Goal: Transaction & Acquisition: Purchase product/service

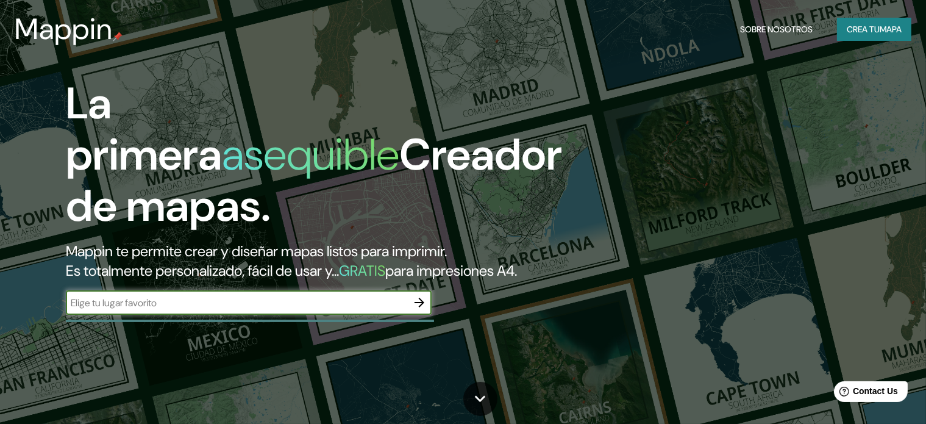
click at [118, 310] on input "text" at bounding box center [236, 303] width 341 height 14
type input "armenia quindio"
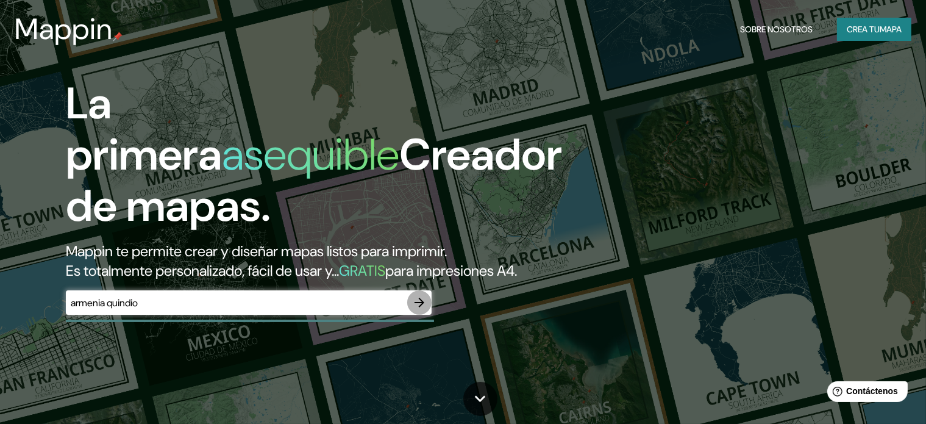
click at [415, 310] on icon "button" at bounding box center [419, 302] width 15 height 15
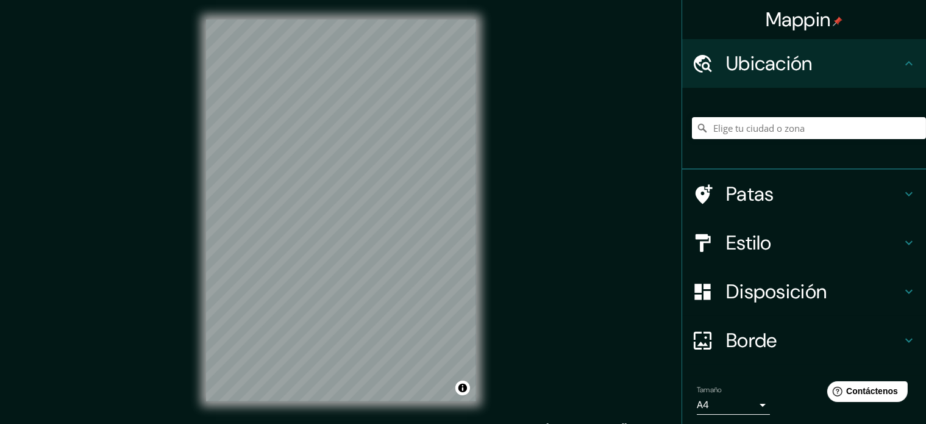
scroll to position [16, 0]
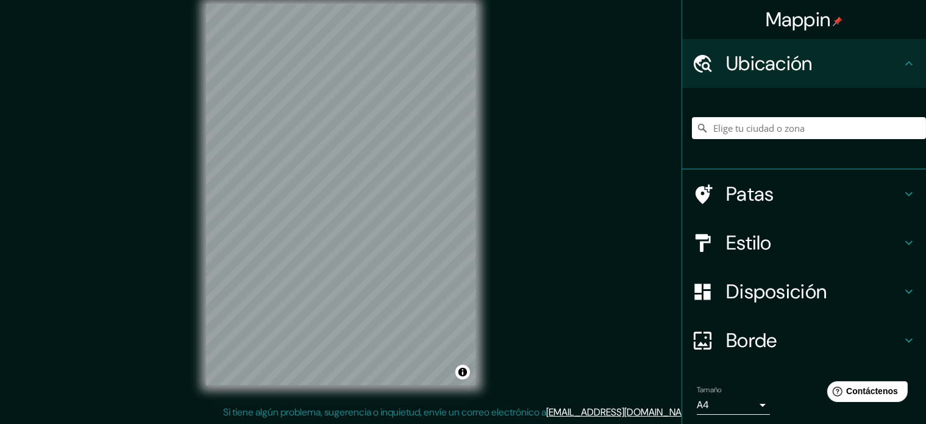
click at [485, 219] on div "© Mapbox © OpenStreetMap Improve this map" at bounding box center [341, 194] width 309 height 421
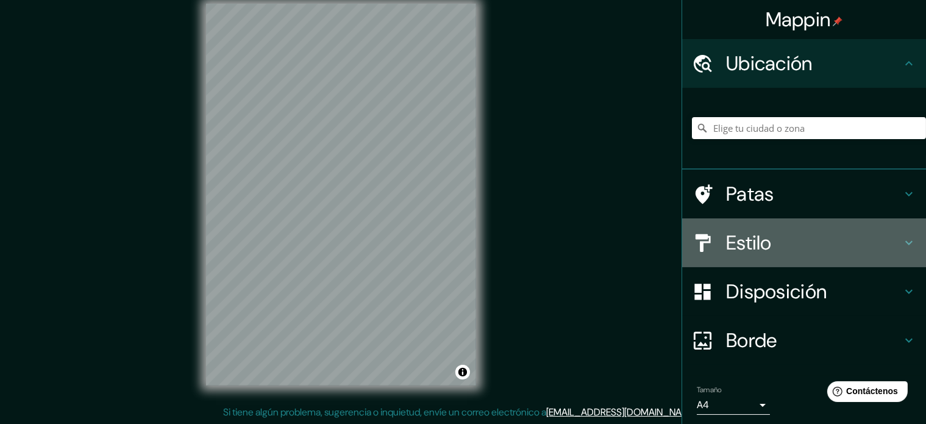
click at [778, 252] on h4 "Estilo" at bounding box center [814, 242] width 176 height 24
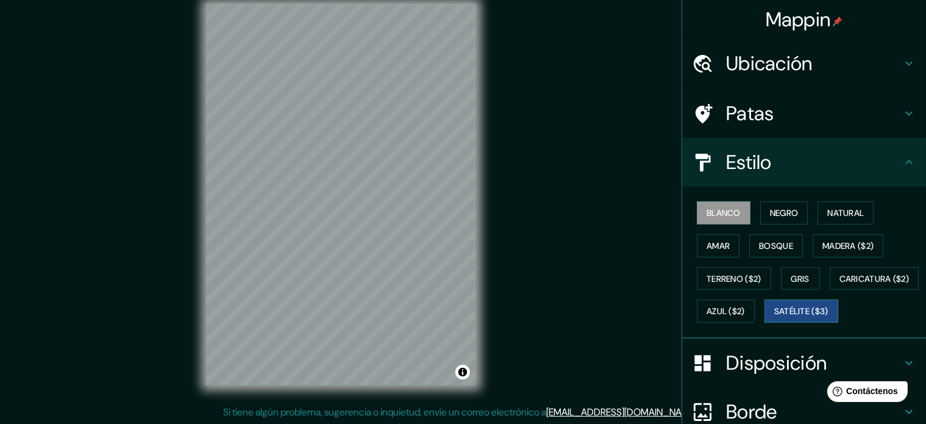
click at [774, 317] on font "Satélite ($3)" at bounding box center [801, 311] width 54 height 11
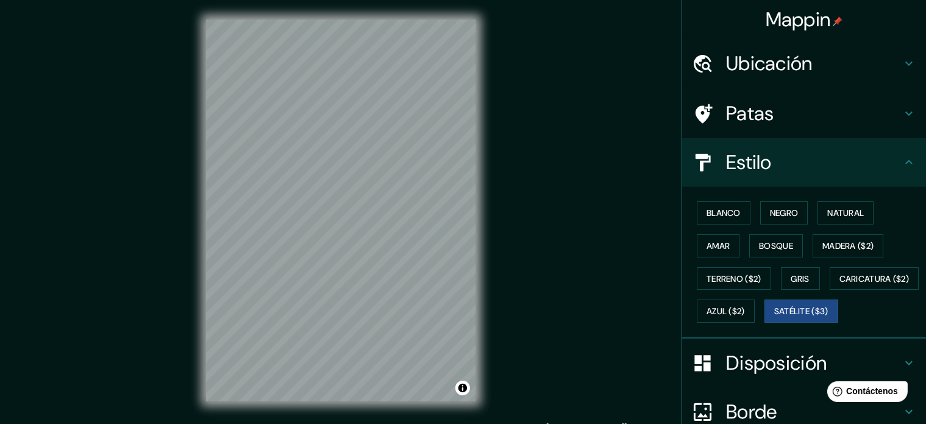
click at [760, 62] on font "Ubicación" at bounding box center [769, 64] width 87 height 26
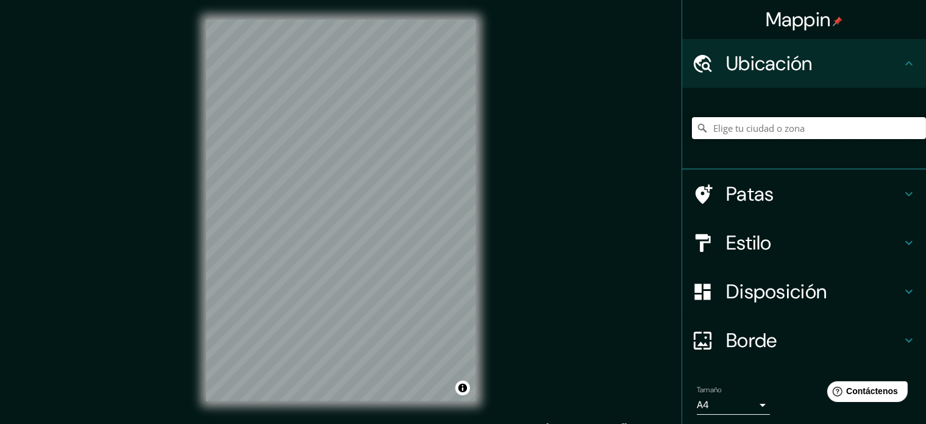
click at [737, 128] on input "Elige tu ciudad o zona" at bounding box center [809, 128] width 234 height 22
type input "[GEOGRAPHIC_DATA], [GEOGRAPHIC_DATA], [GEOGRAPHIC_DATA]"
click at [768, 243] on h4 "Estilo" at bounding box center [814, 242] width 176 height 24
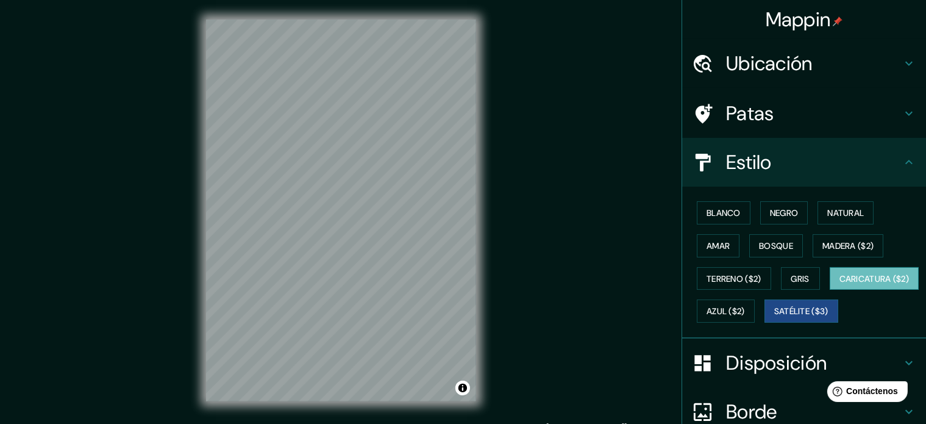
click at [839, 284] on font "Caricatura ($2)" at bounding box center [874, 278] width 70 height 11
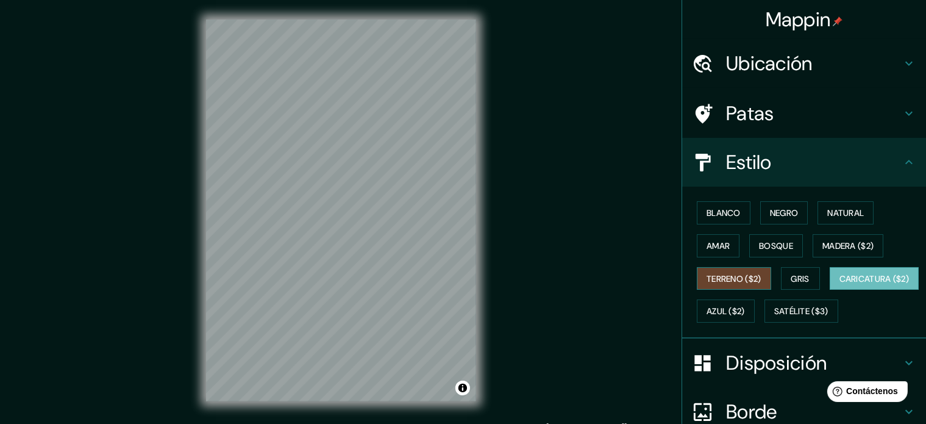
click at [730, 285] on button "Terreno ($2)" at bounding box center [734, 278] width 74 height 23
click at [782, 280] on button "Gris" at bounding box center [800, 278] width 39 height 23
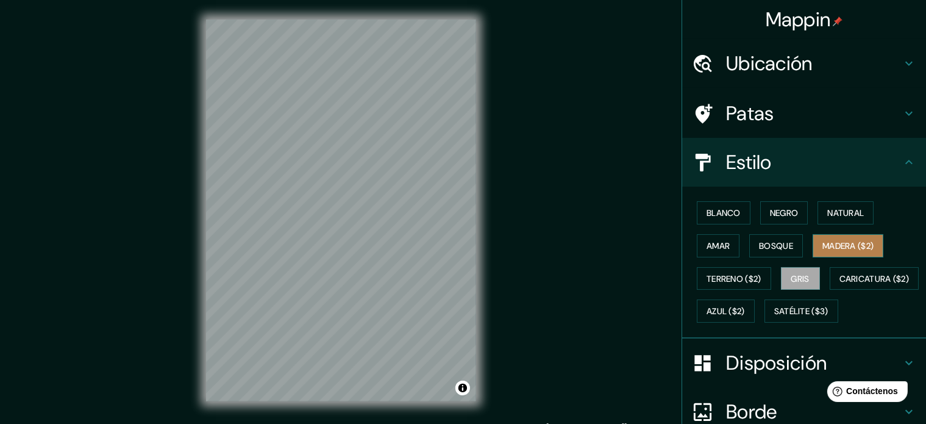
click at [850, 238] on font "Madera ($2)" at bounding box center [847, 246] width 51 height 16
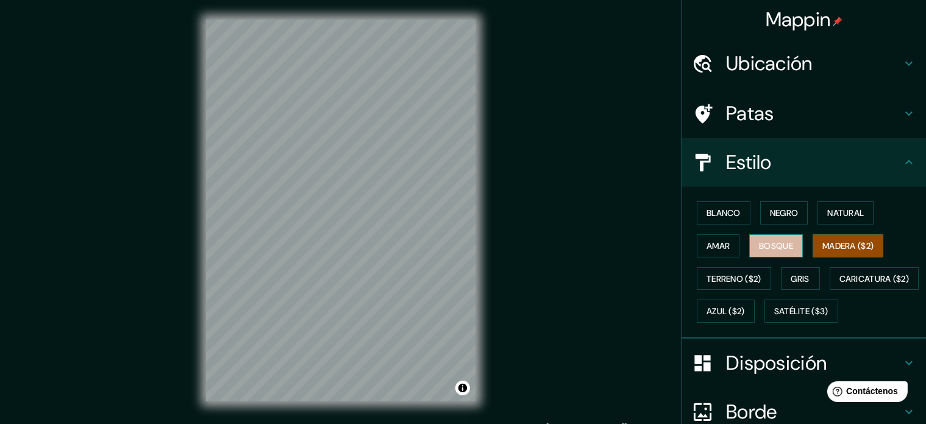
click at [781, 246] on font "Bosque" at bounding box center [776, 245] width 34 height 11
click at [710, 241] on font "Amar" at bounding box center [718, 245] width 23 height 11
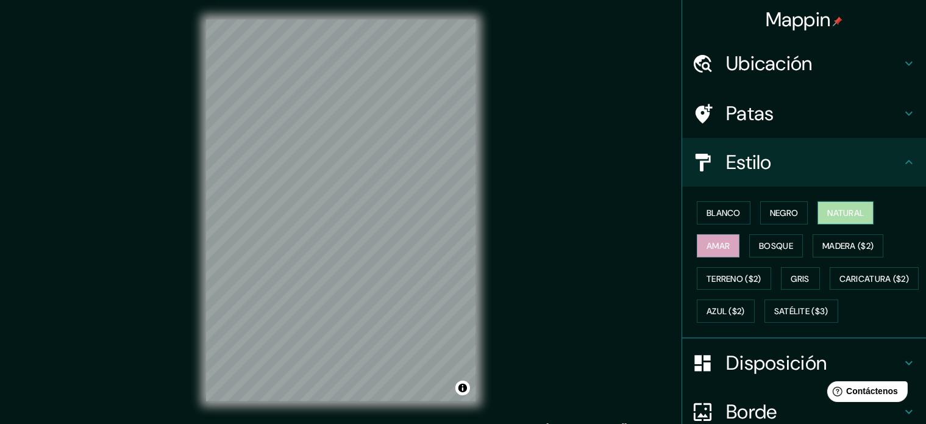
click at [827, 214] on font "Natural" at bounding box center [845, 212] width 37 height 11
click at [760, 213] on button "Negro" at bounding box center [784, 212] width 48 height 23
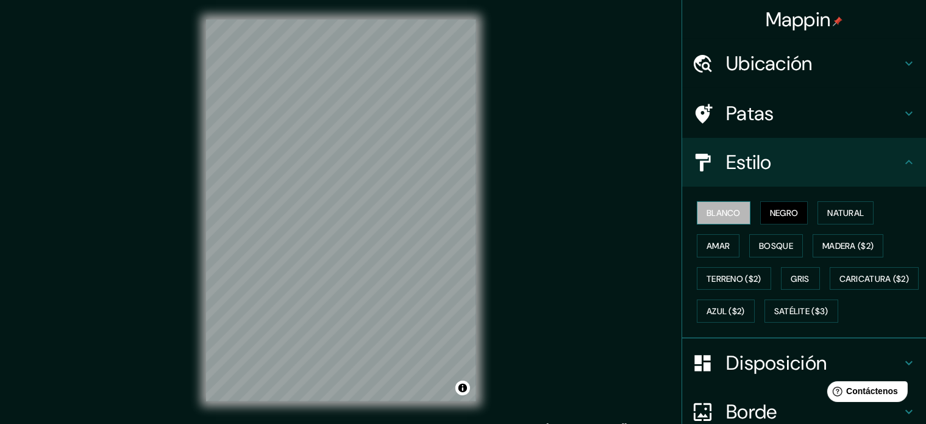
click at [732, 212] on button "Blanco" at bounding box center [724, 212] width 54 height 23
click at [707, 241] on font "Amar" at bounding box center [718, 245] width 23 height 11
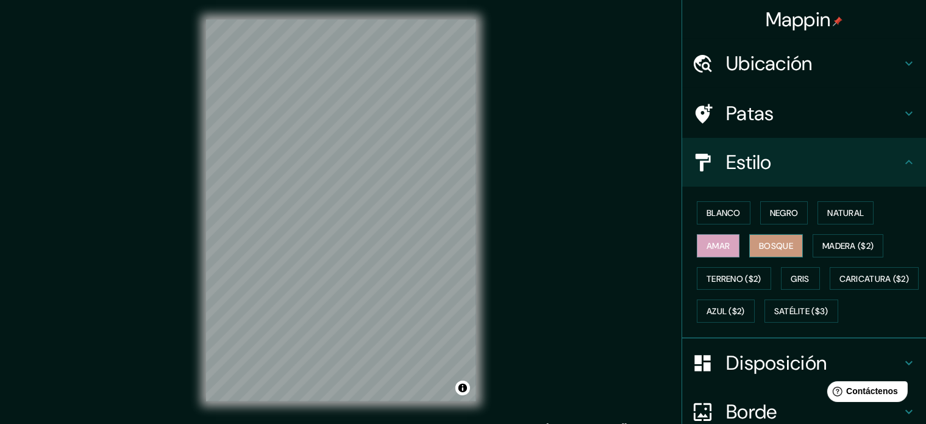
click at [767, 255] on button "Bosque" at bounding box center [776, 245] width 54 height 23
click at [781, 280] on button "Gris" at bounding box center [800, 278] width 39 height 23
